Goal: Task Accomplishment & Management: Use online tool/utility

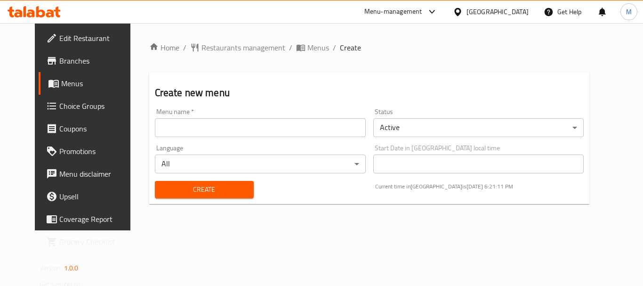
click at [279, 124] on input "text" at bounding box center [260, 127] width 211 height 19
paste input "341291234"
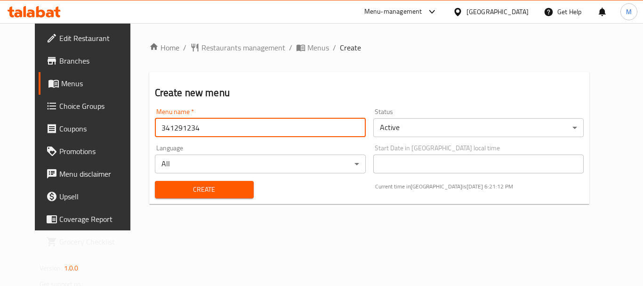
type input "341291234"
click at [178, 187] on span "Create" at bounding box center [204, 189] width 84 height 12
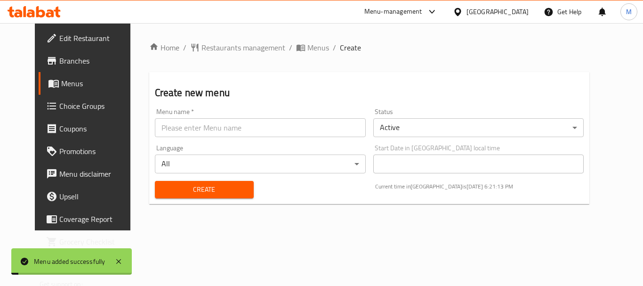
click at [80, 80] on span "Menus" at bounding box center [97, 83] width 73 height 11
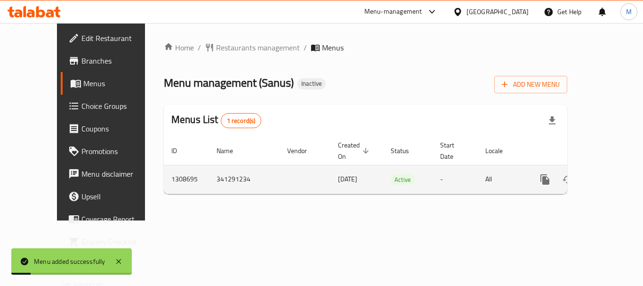
click at [607, 174] on icon "enhanced table" at bounding box center [612, 179] width 11 height 11
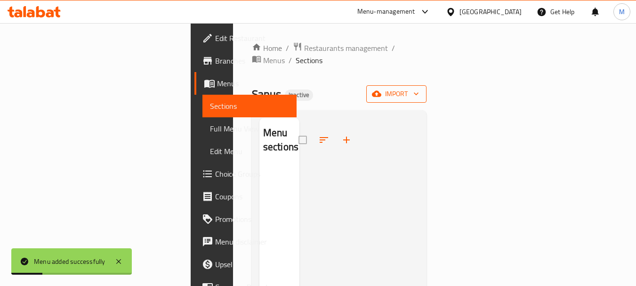
click at [381, 89] on icon "button" at bounding box center [376, 93] width 9 height 9
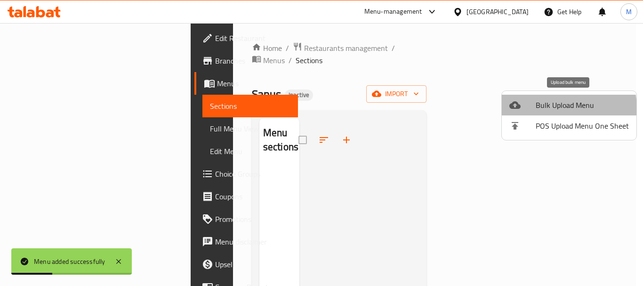
click at [539, 109] on span "Bulk Upload Menu" at bounding box center [581, 104] width 93 height 11
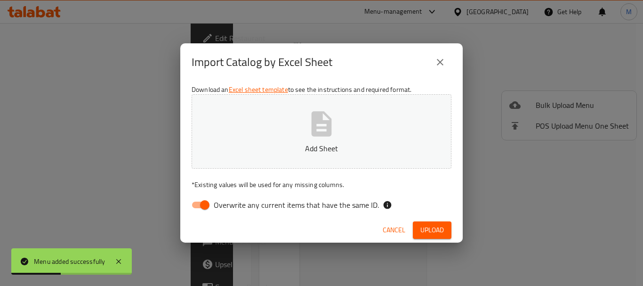
click at [316, 213] on label "Overwrite any current items that have the same ID." at bounding box center [282, 205] width 192 height 18
click at [231, 213] on input "Overwrite any current items that have the same ID." at bounding box center [205, 205] width 54 height 18
checkbox input "false"
click at [319, 140] on button "Add Sheet" at bounding box center [321, 131] width 260 height 74
click at [436, 230] on span "Upload" at bounding box center [432, 230] width 24 height 12
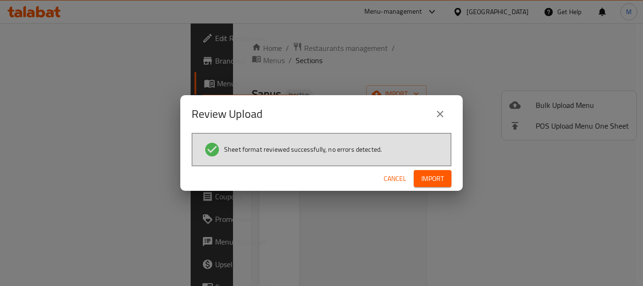
click at [436, 179] on span "Import" at bounding box center [432, 179] width 23 height 12
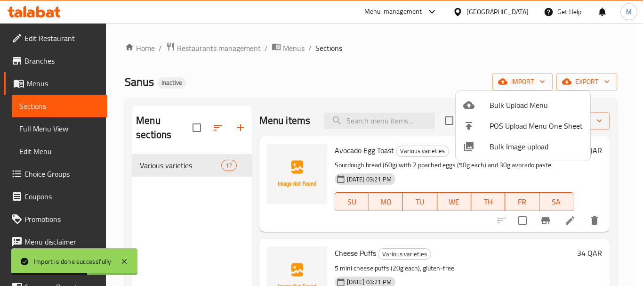
click at [62, 128] on div at bounding box center [321, 143] width 643 height 286
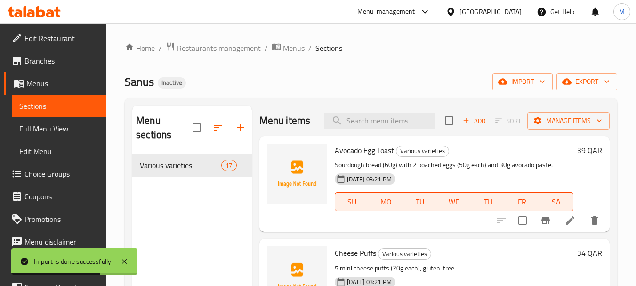
click at [62, 128] on span "Full Menu View" at bounding box center [59, 128] width 80 height 11
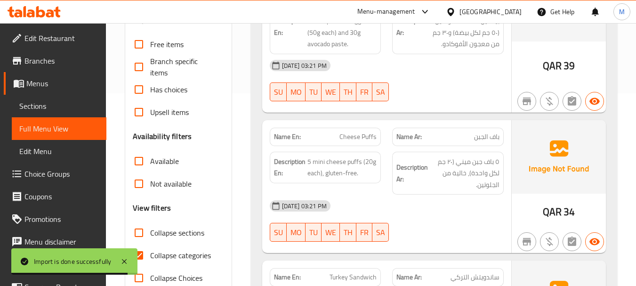
scroll to position [282, 0]
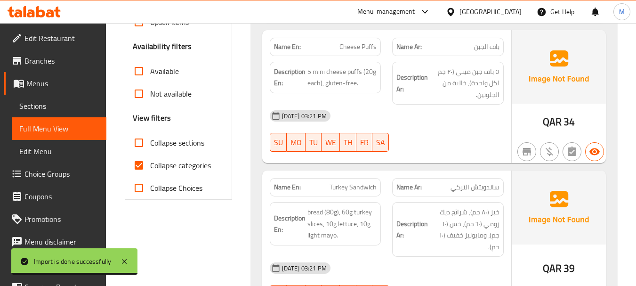
click at [138, 171] on input "Collapse categories" at bounding box center [139, 165] width 23 height 23
checkbox input "false"
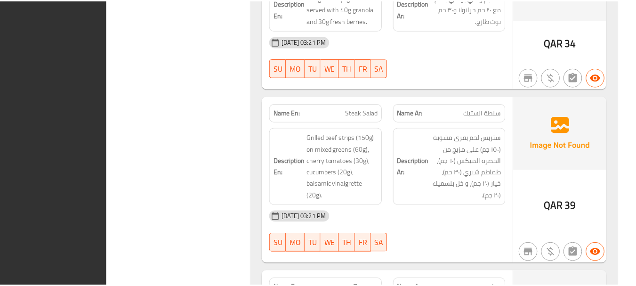
scroll to position [2450, 0]
